Goal: Task Accomplishment & Management: Manage account settings

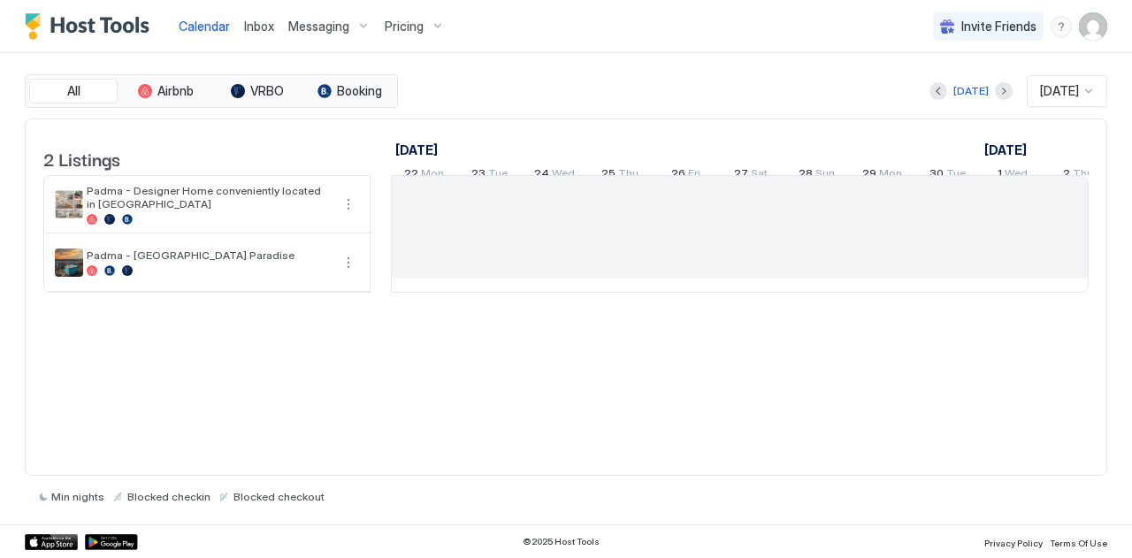
scroll to position [0, 983]
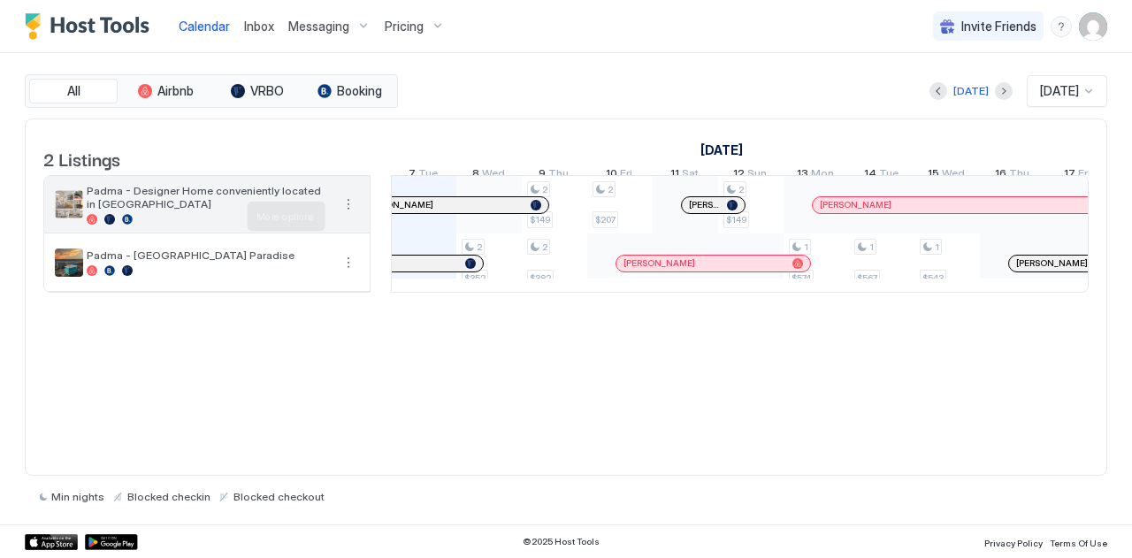
click at [354, 215] on button "More options" at bounding box center [348, 204] width 21 height 21
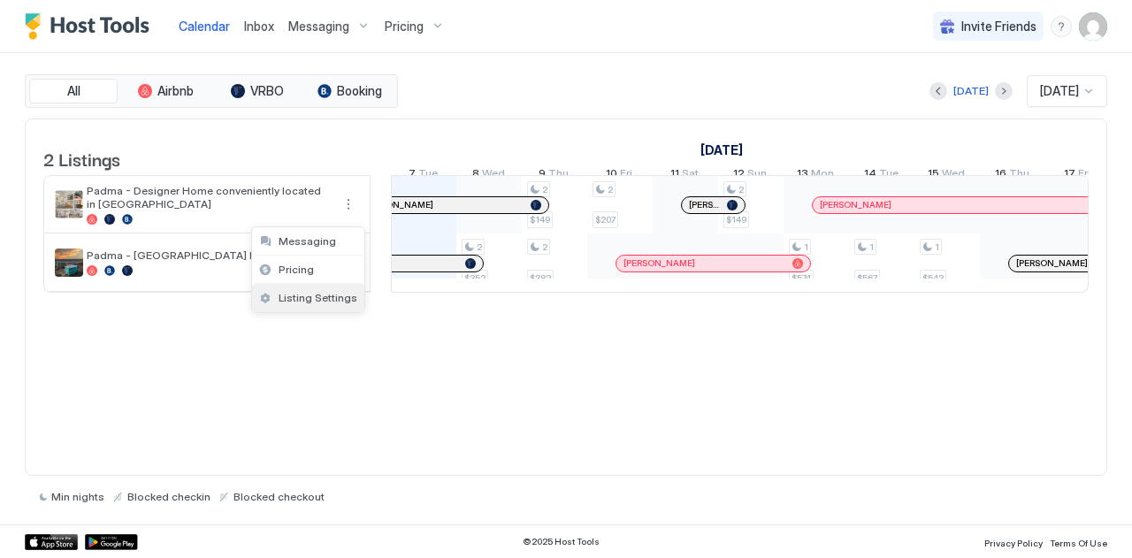
click at [297, 299] on span "Listing Settings" at bounding box center [318, 297] width 79 height 13
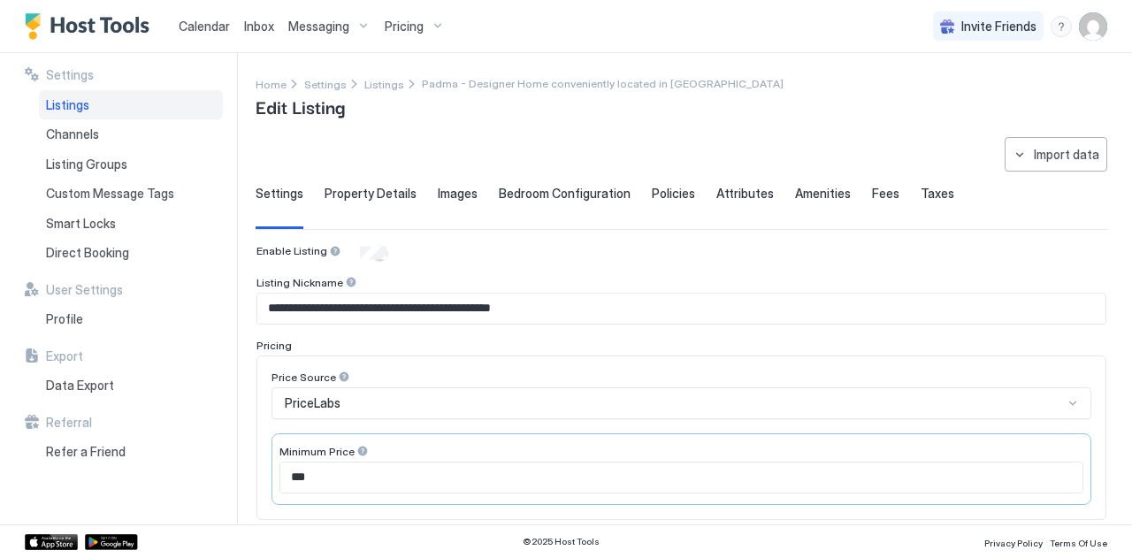
click at [302, 25] on span "Messaging" at bounding box center [318, 27] width 61 height 16
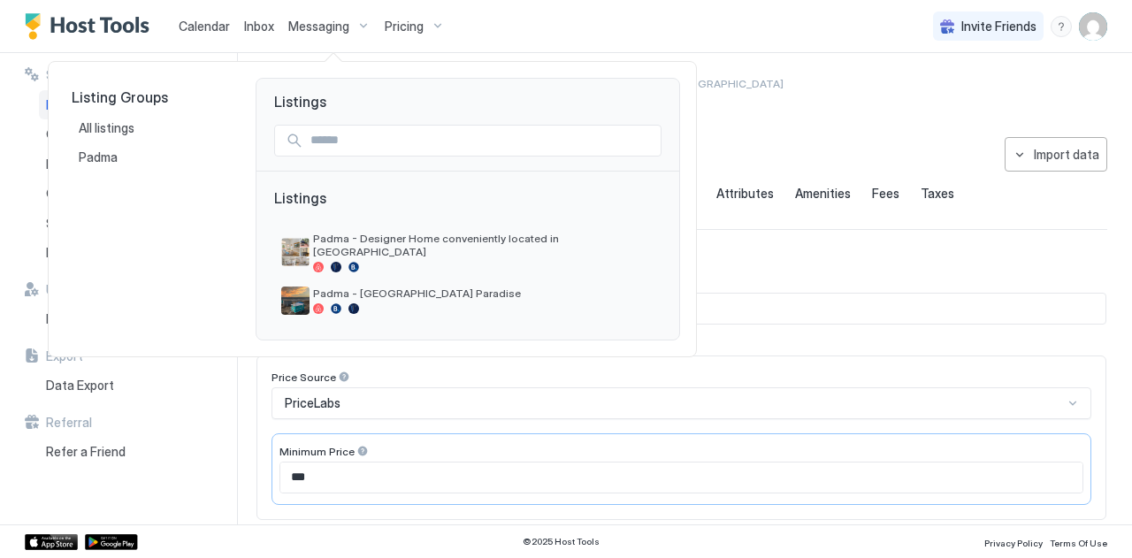
click at [260, 27] on div at bounding box center [566, 279] width 1132 height 558
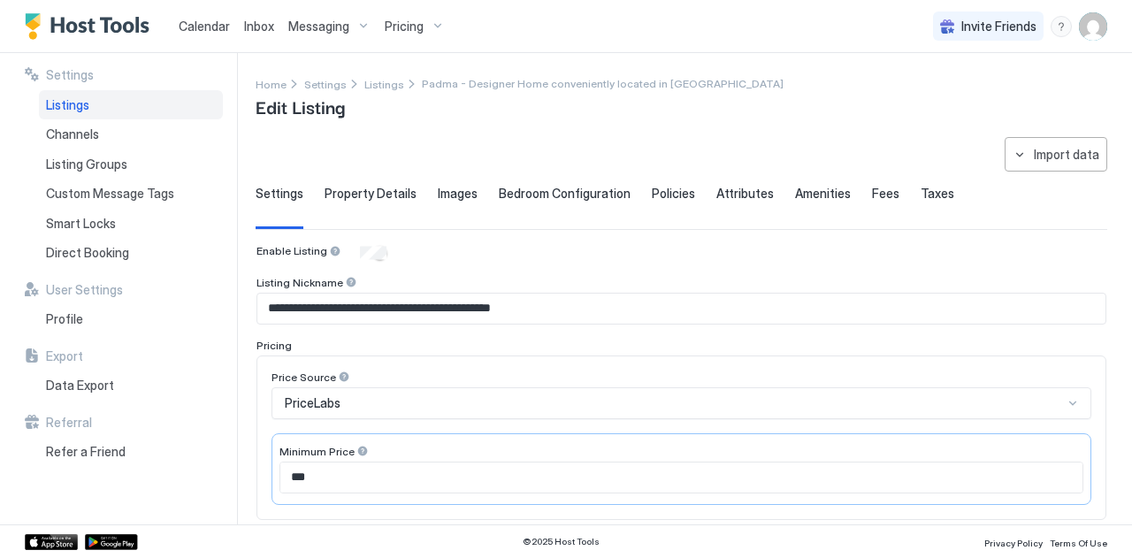
click at [398, 27] on span "Pricing" at bounding box center [404, 27] width 39 height 16
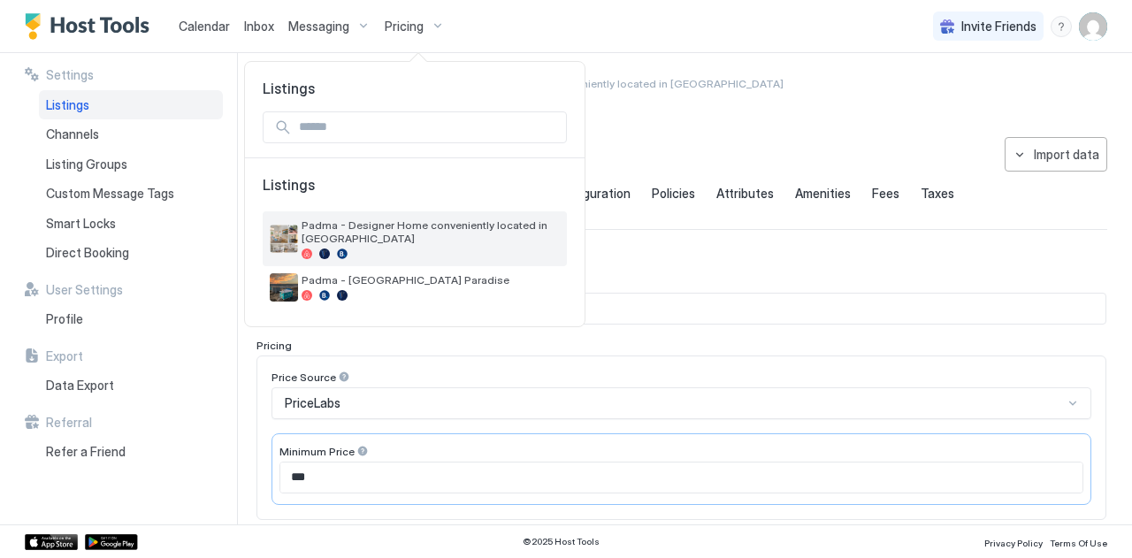
click at [313, 218] on span "Padma - Designer Home conveniently located in [GEOGRAPHIC_DATA]" at bounding box center [431, 231] width 258 height 27
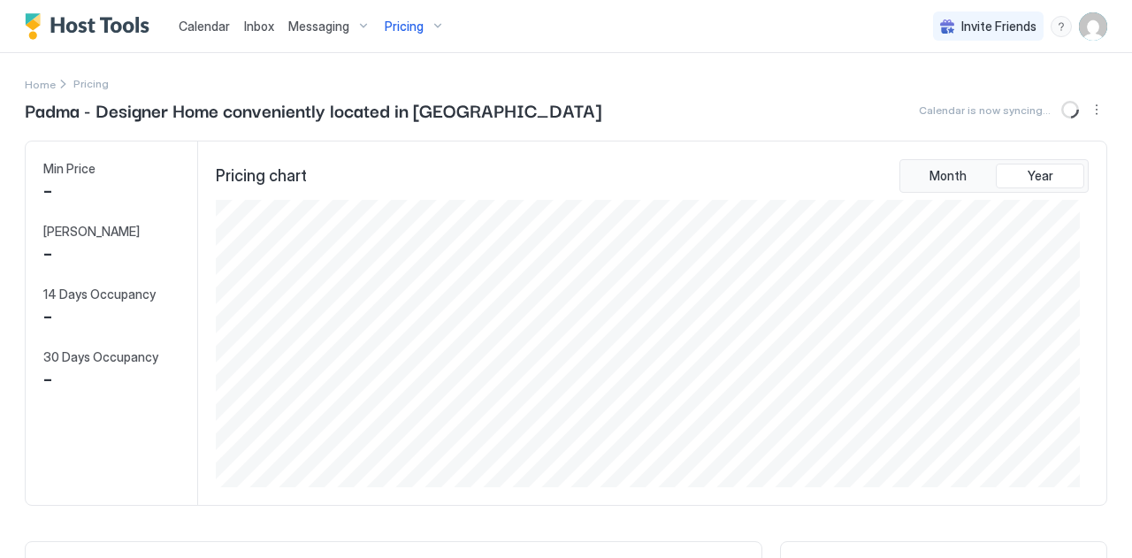
scroll to position [287, 864]
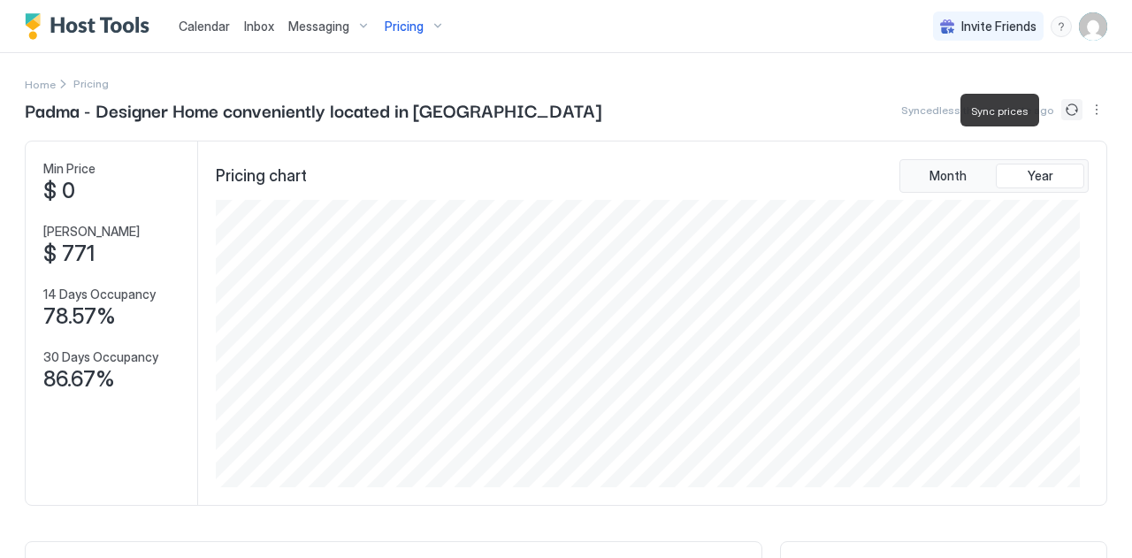
click at [1061, 106] on button "Sync prices" at bounding box center [1071, 109] width 21 height 21
click at [1061, 106] on icon "loading" at bounding box center [1071, 110] width 22 height 22
click at [1061, 106] on button "Sync prices" at bounding box center [1070, 109] width 25 height 25
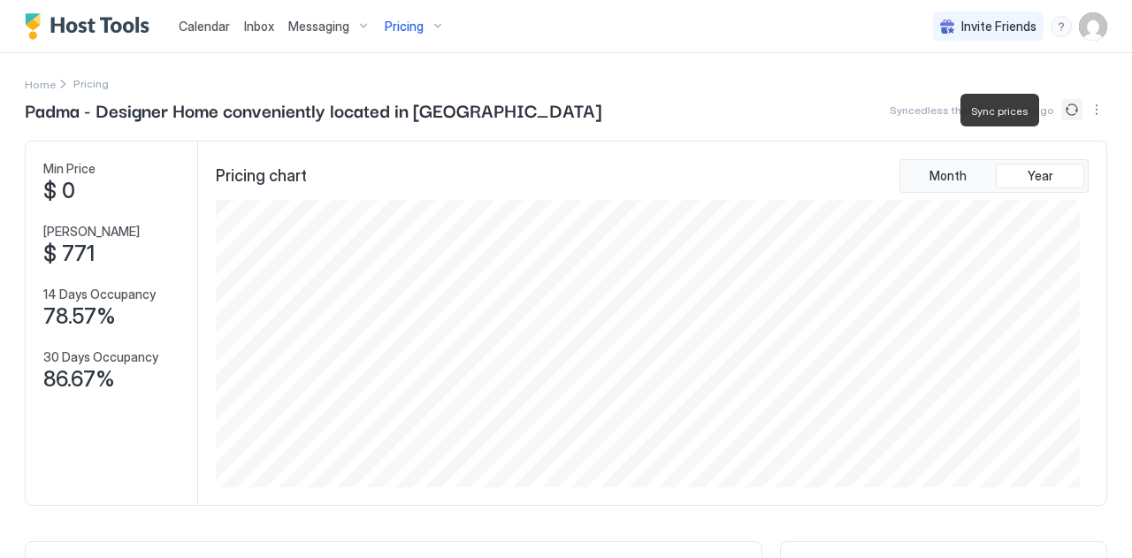
click at [1061, 106] on button "Sync prices" at bounding box center [1071, 109] width 21 height 21
click at [1061, 106] on button "Sync prices" at bounding box center [1070, 109] width 25 height 25
click at [1061, 106] on icon "loading" at bounding box center [1071, 110] width 22 height 22
click at [1061, 106] on button "Sync prices" at bounding box center [1071, 109] width 21 height 21
